Goal: Information Seeking & Learning: Learn about a topic

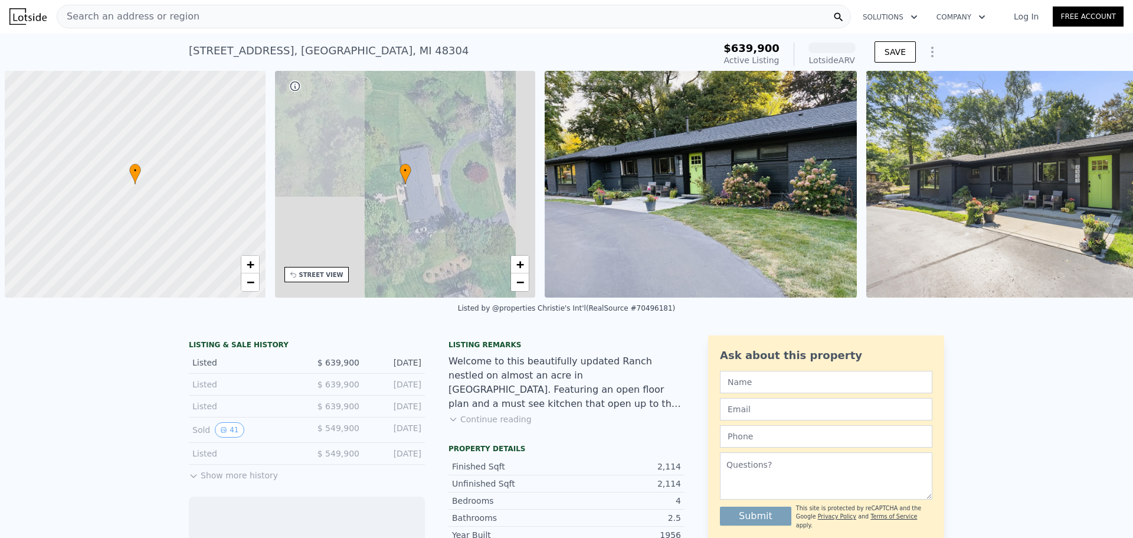
scroll to position [0, 5]
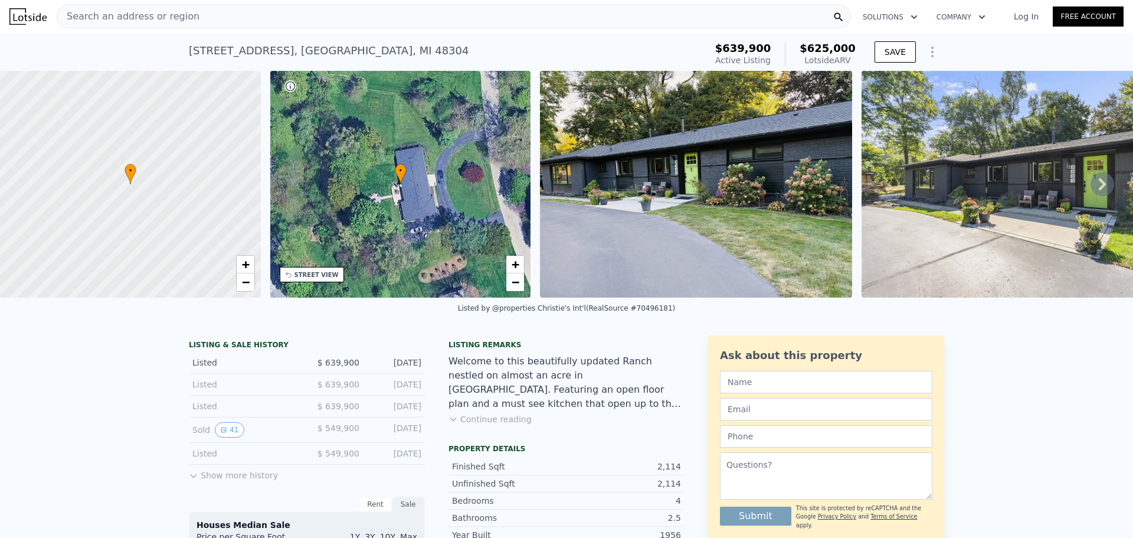
click at [228, 443] on div "Sold 41 $ 549,900 [DATE]" at bounding box center [307, 429] width 236 height 25
click at [225, 437] on button "41" at bounding box center [229, 429] width 29 height 15
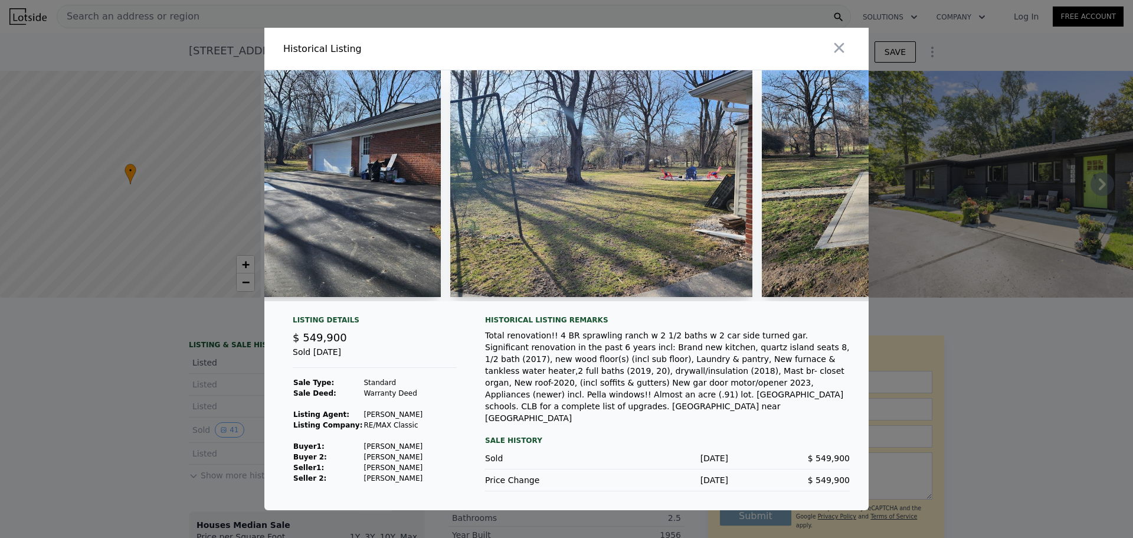
scroll to position [0, 8917]
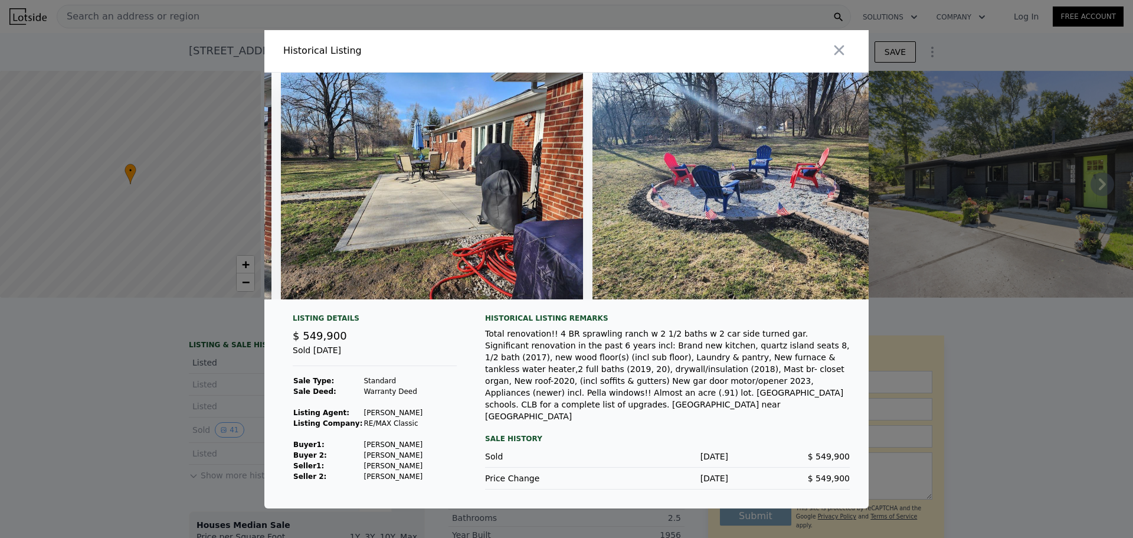
click at [1061, 367] on div at bounding box center [566, 269] width 1133 height 538
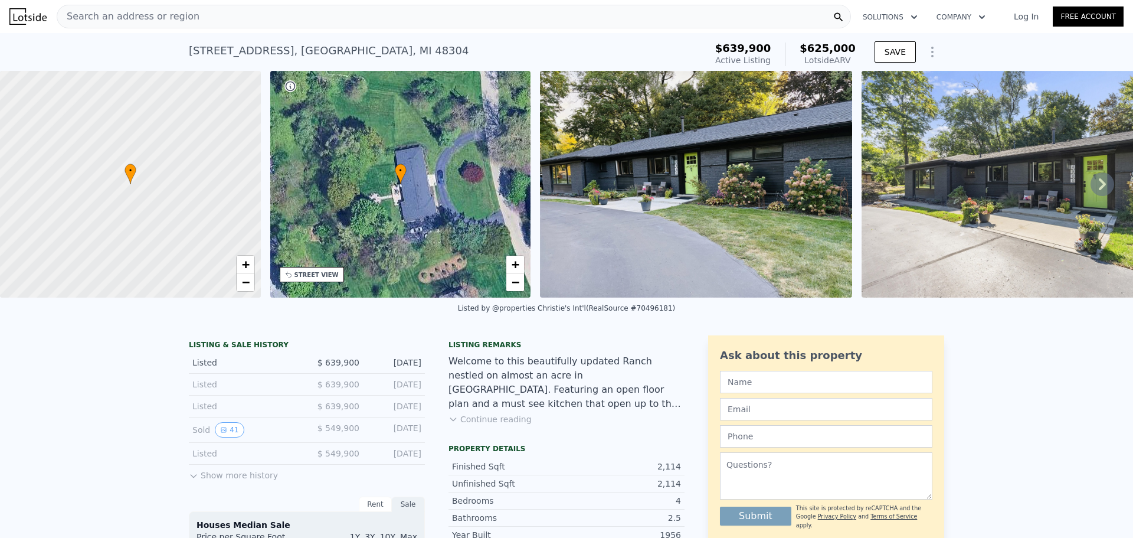
click at [319, 9] on div "Search an address or region" at bounding box center [454, 17] width 794 height 24
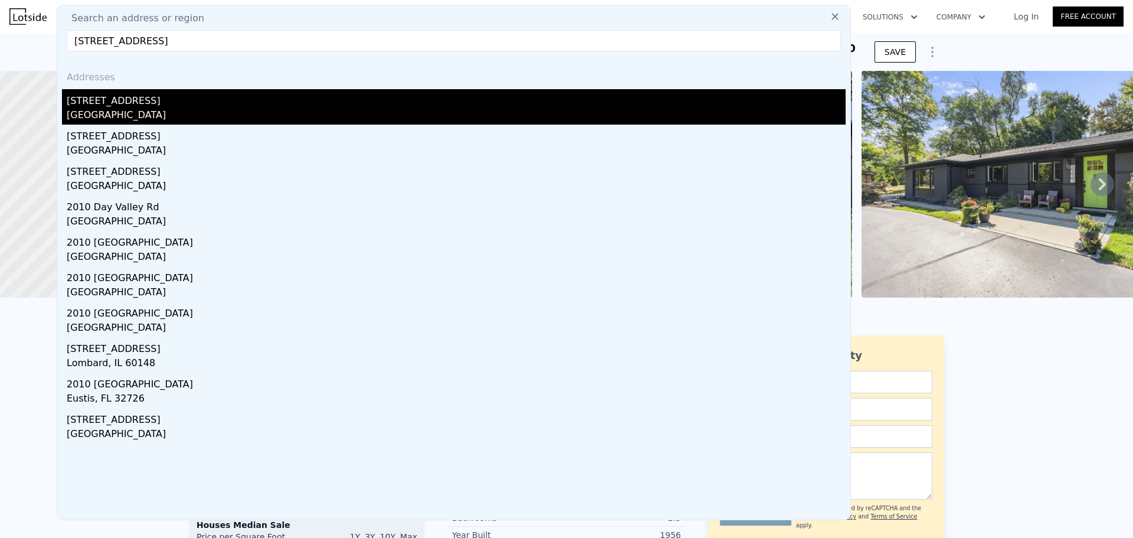
type input "[STREET_ADDRESS]"
click at [134, 107] on div "[STREET_ADDRESS]" at bounding box center [456, 98] width 779 height 19
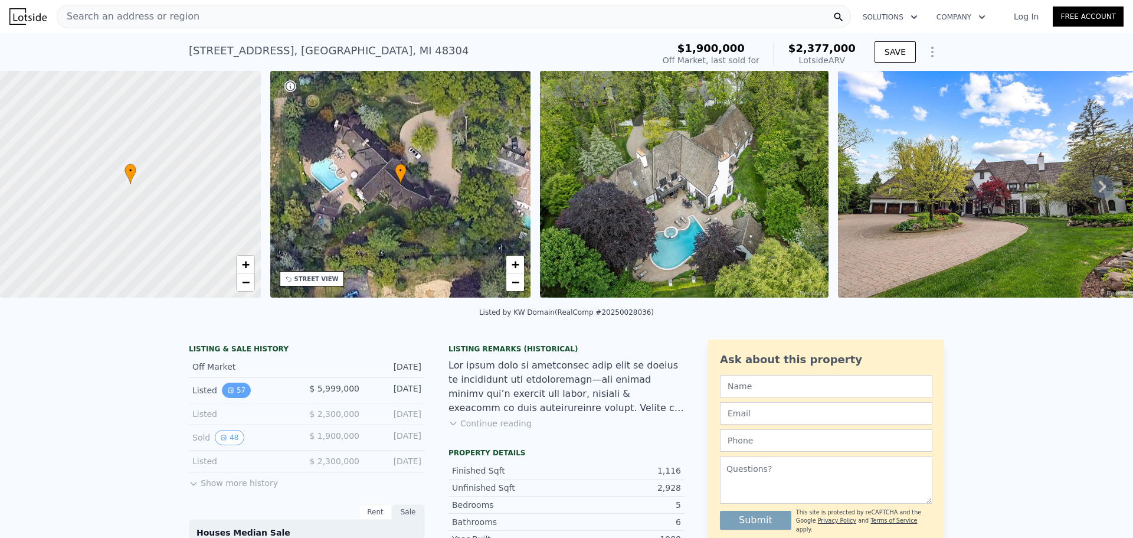
click at [234, 398] on button "57" at bounding box center [236, 389] width 29 height 15
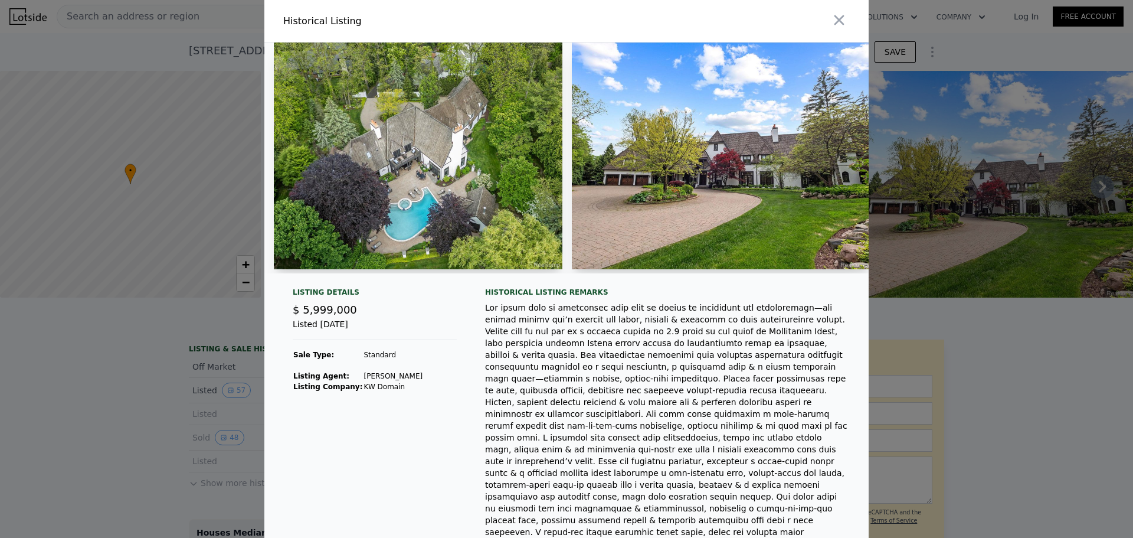
click at [154, 402] on div at bounding box center [566, 269] width 1133 height 538
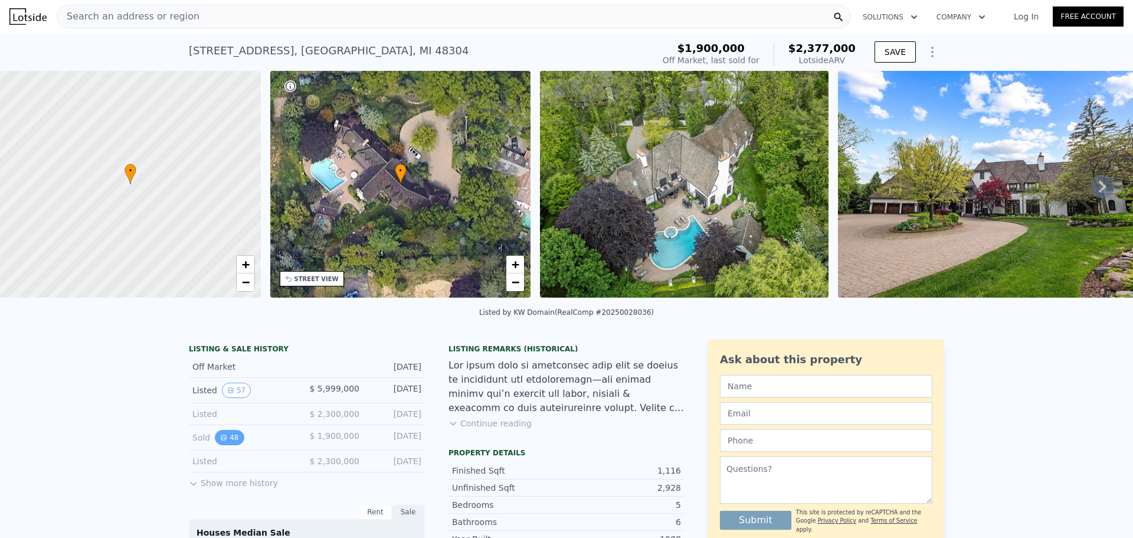
click at [220, 441] on icon "View historical data" at bounding box center [223, 437] width 7 height 7
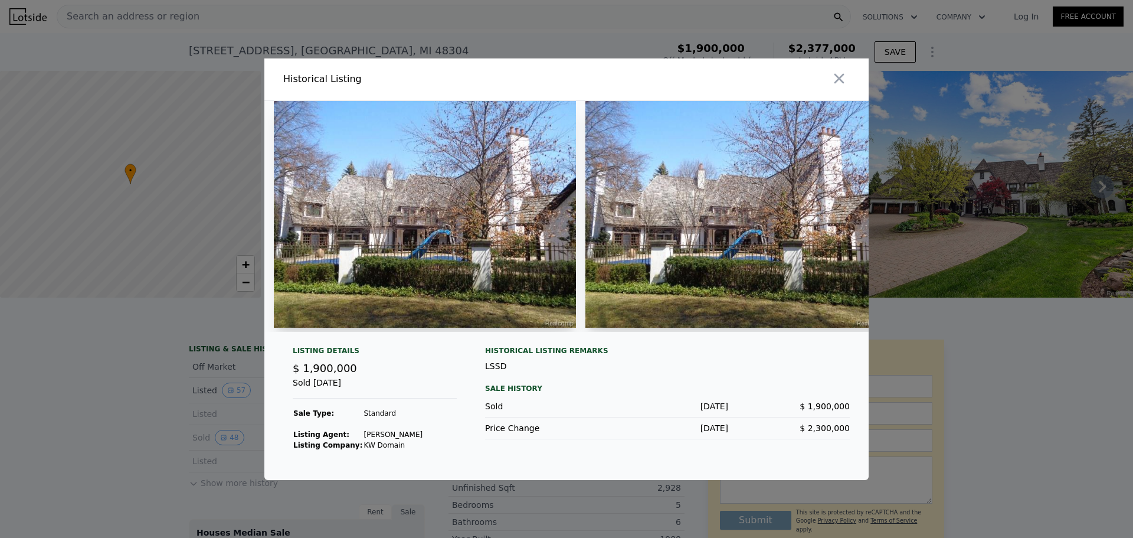
click at [161, 436] on div at bounding box center [566, 269] width 1133 height 538
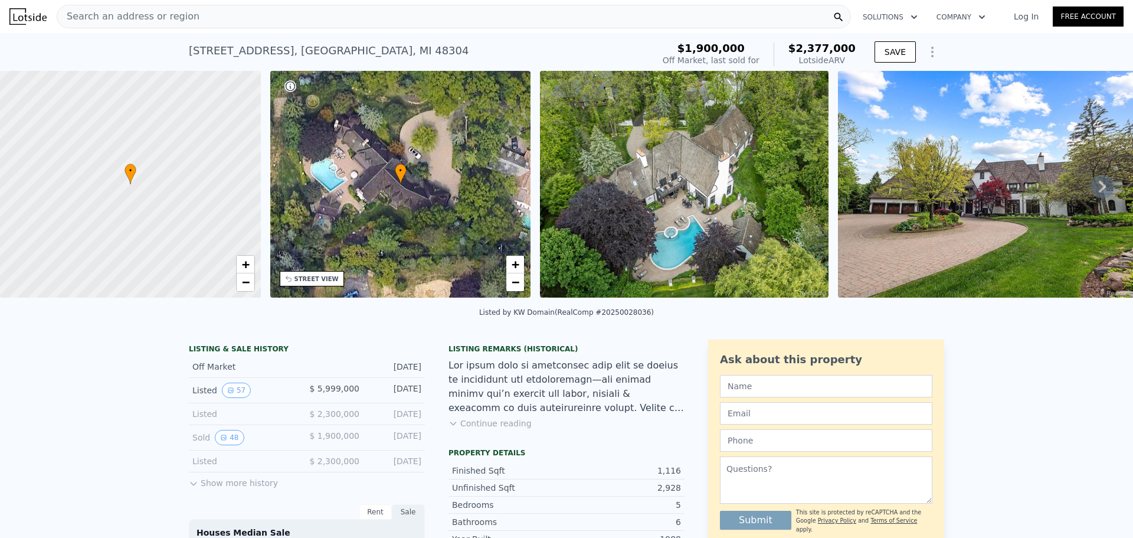
click at [212, 395] on div "Listed 57" at bounding box center [244, 389] width 105 height 15
click at [225, 398] on button "57" at bounding box center [236, 389] width 29 height 15
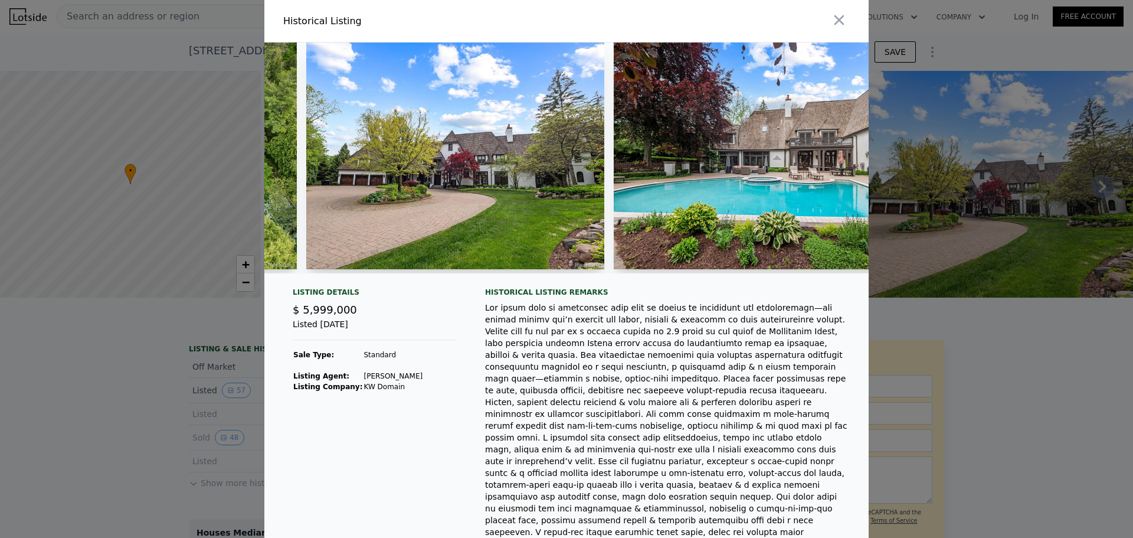
scroll to position [0, 224]
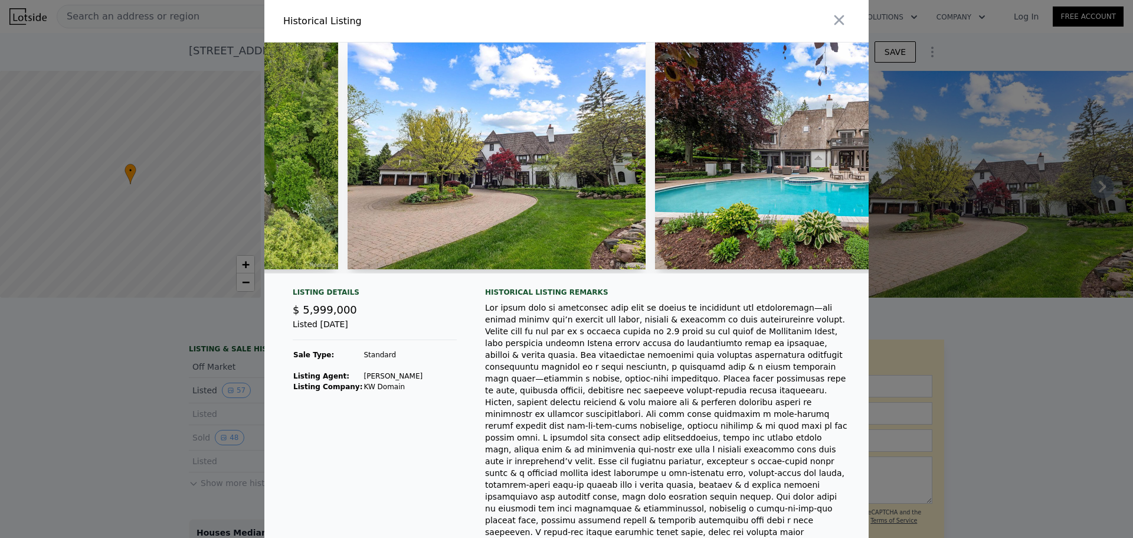
click at [976, 315] on div at bounding box center [566, 269] width 1133 height 538
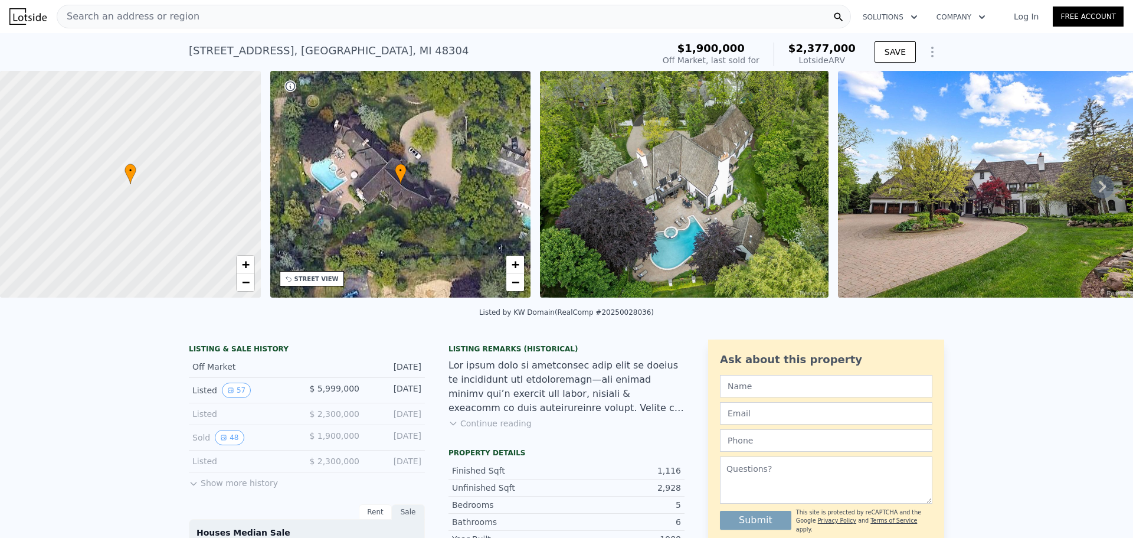
click at [370, 17] on div "Search an address or region" at bounding box center [454, 17] width 794 height 24
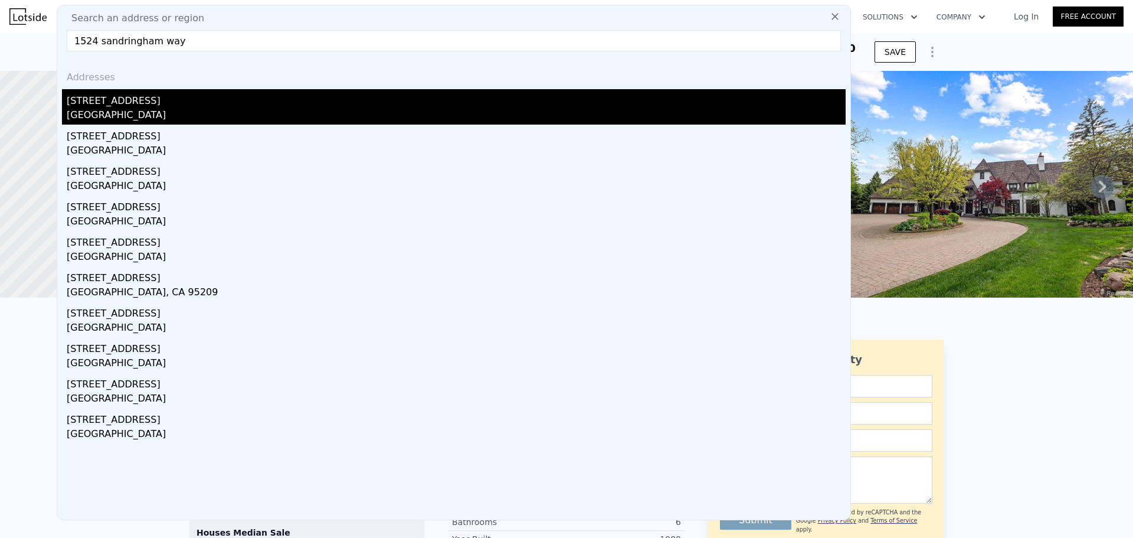
type input "1524 sandringham way"
click at [184, 109] on div "[GEOGRAPHIC_DATA]" at bounding box center [456, 116] width 779 height 17
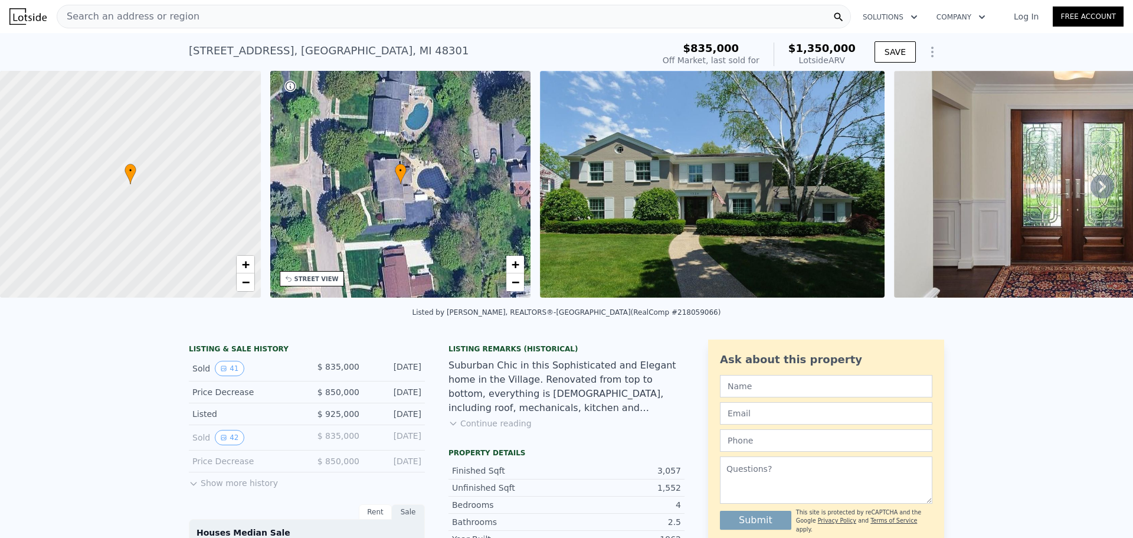
click at [764, 184] on img at bounding box center [712, 184] width 345 height 227
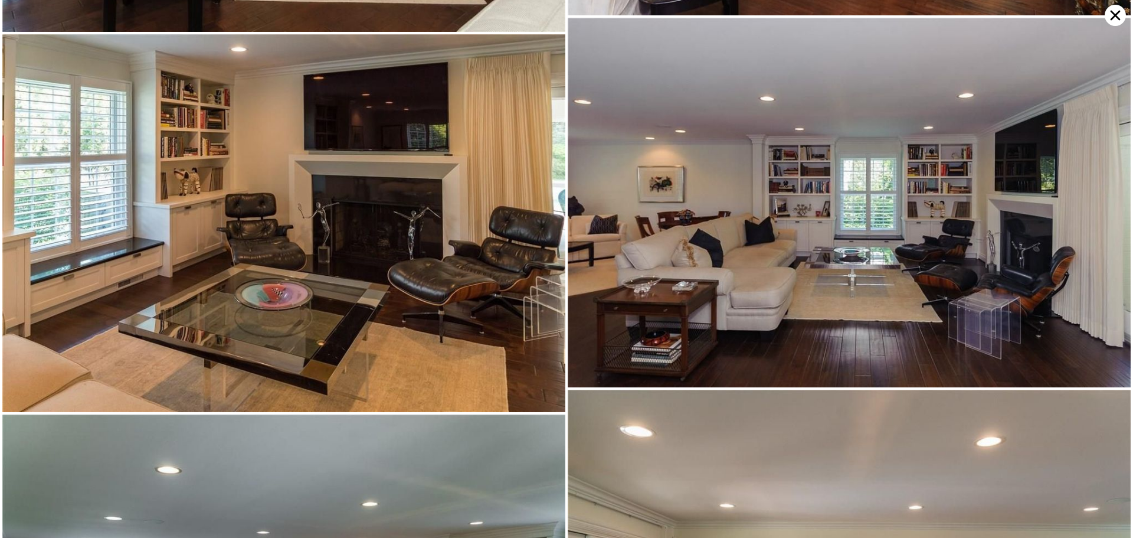
scroll to position [1476, 0]
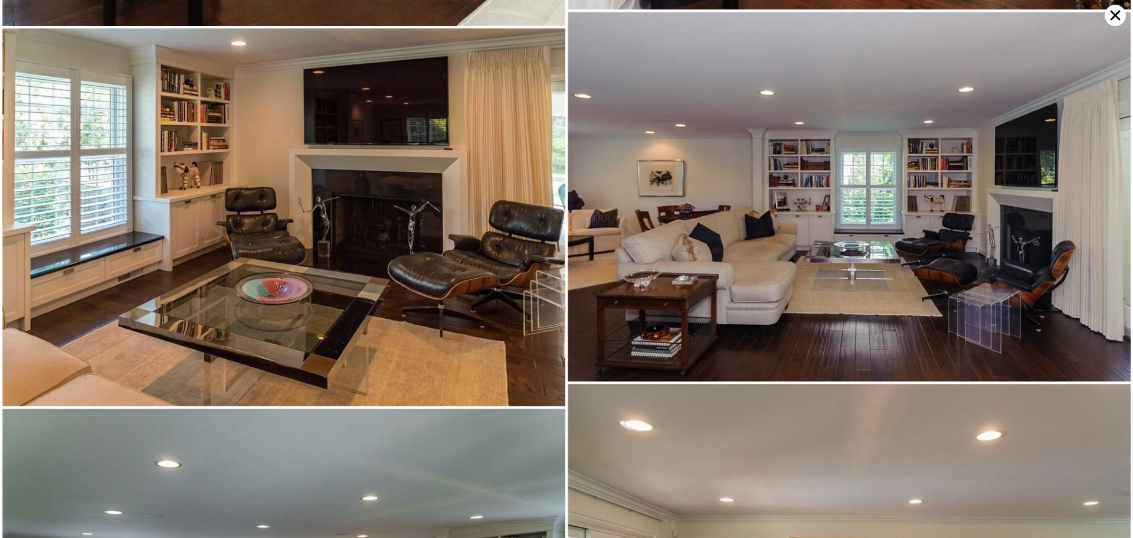
click at [1117, 14] on icon at bounding box center [1116, 16] width 10 height 10
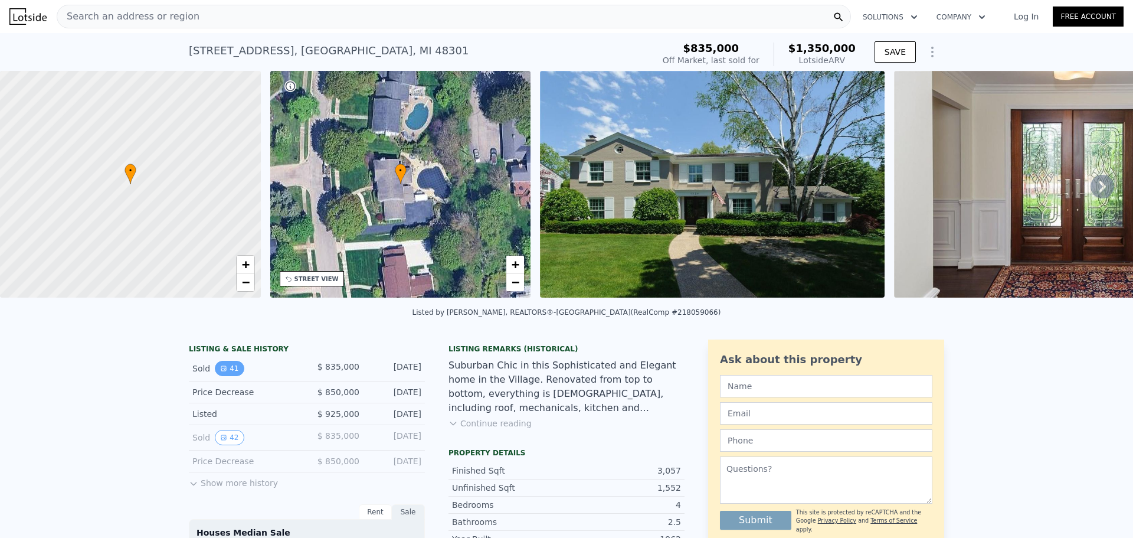
click at [221, 369] on button "41" at bounding box center [229, 368] width 29 height 15
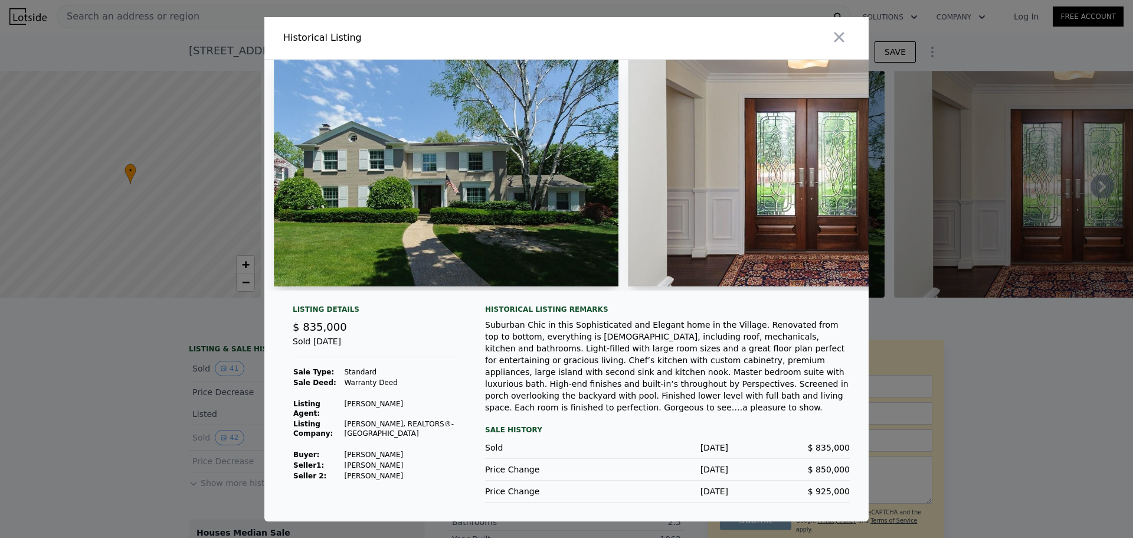
click at [387, 453] on td "[PERSON_NAME]" at bounding box center [400, 454] width 113 height 11
click at [1126, 254] on div at bounding box center [566, 269] width 1133 height 538
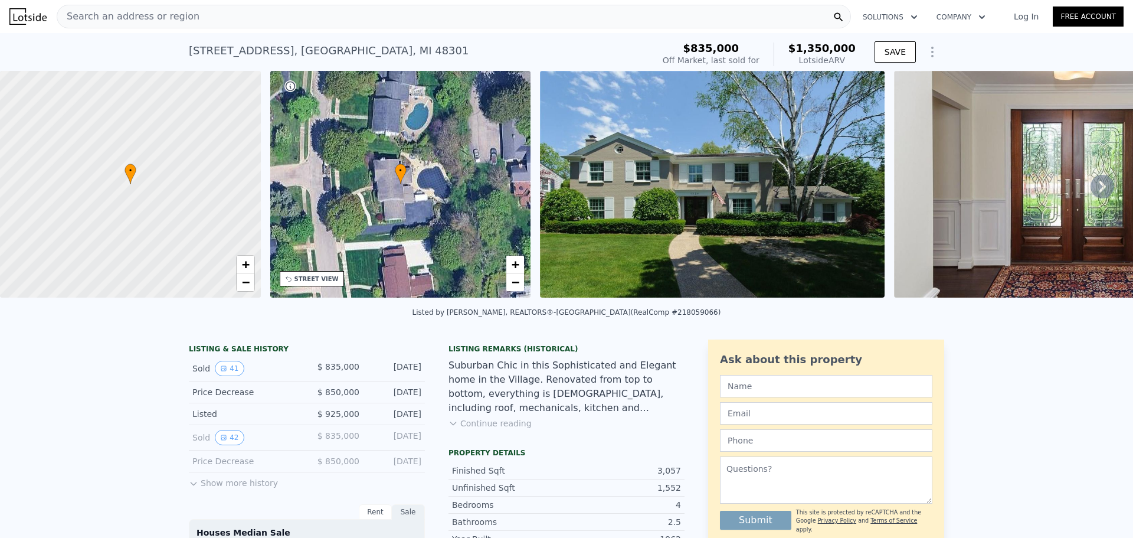
click at [269, 13] on div "Search an address or region" at bounding box center [454, 17] width 794 height 24
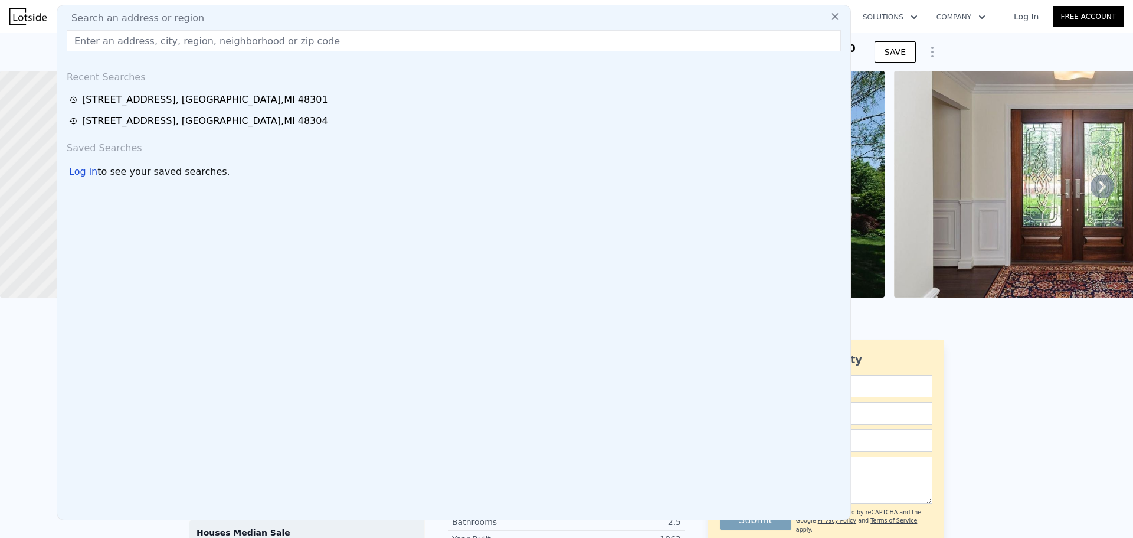
type input "[STREET_ADDRESS][PERSON_NAME]"
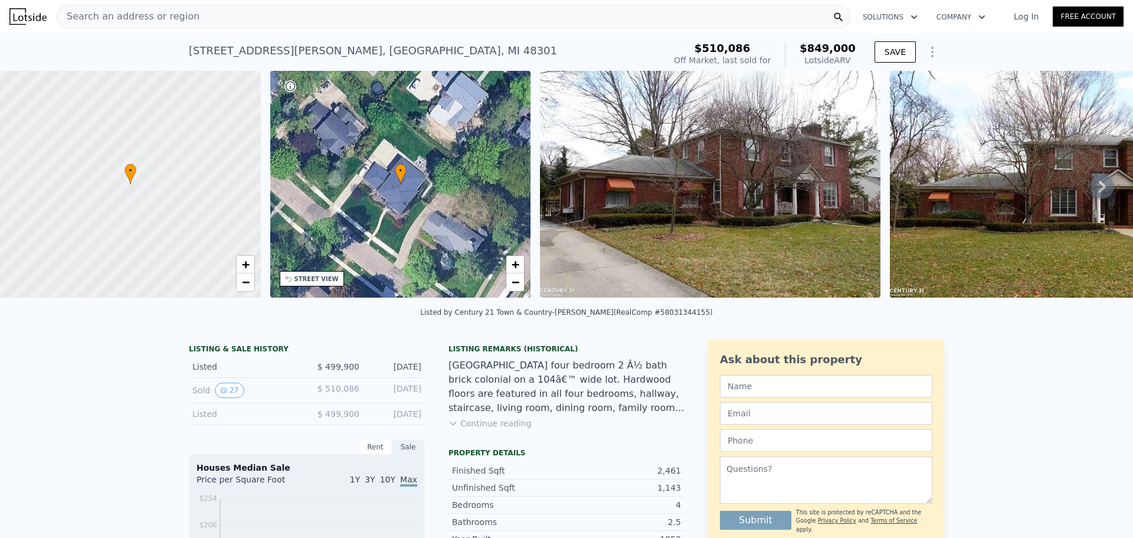
click at [724, 185] on img at bounding box center [710, 184] width 341 height 227
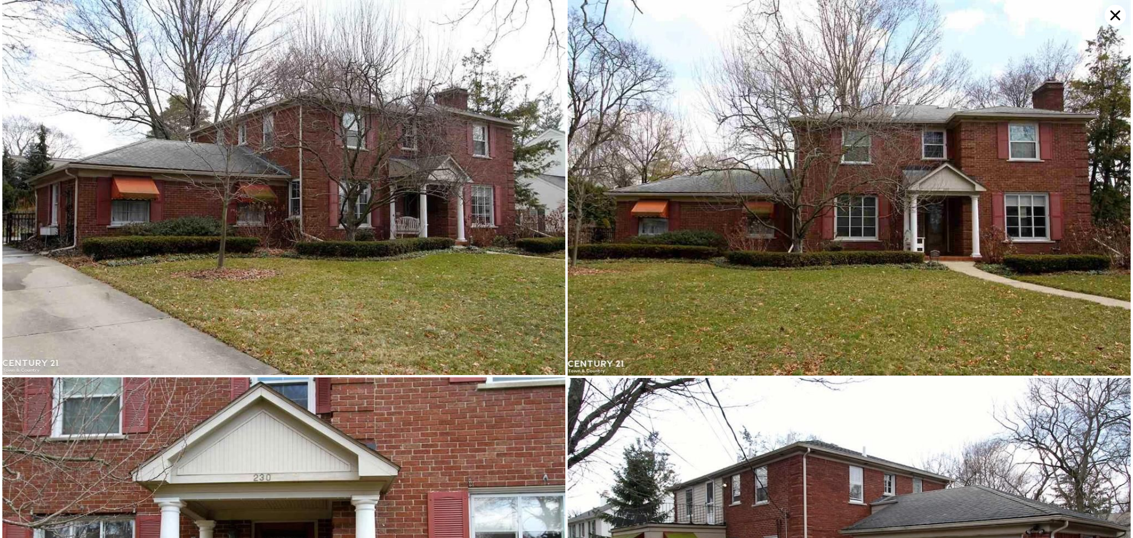
click at [1116, 12] on icon at bounding box center [1115, 15] width 21 height 21
